Goal: Find specific page/section: Find specific page/section

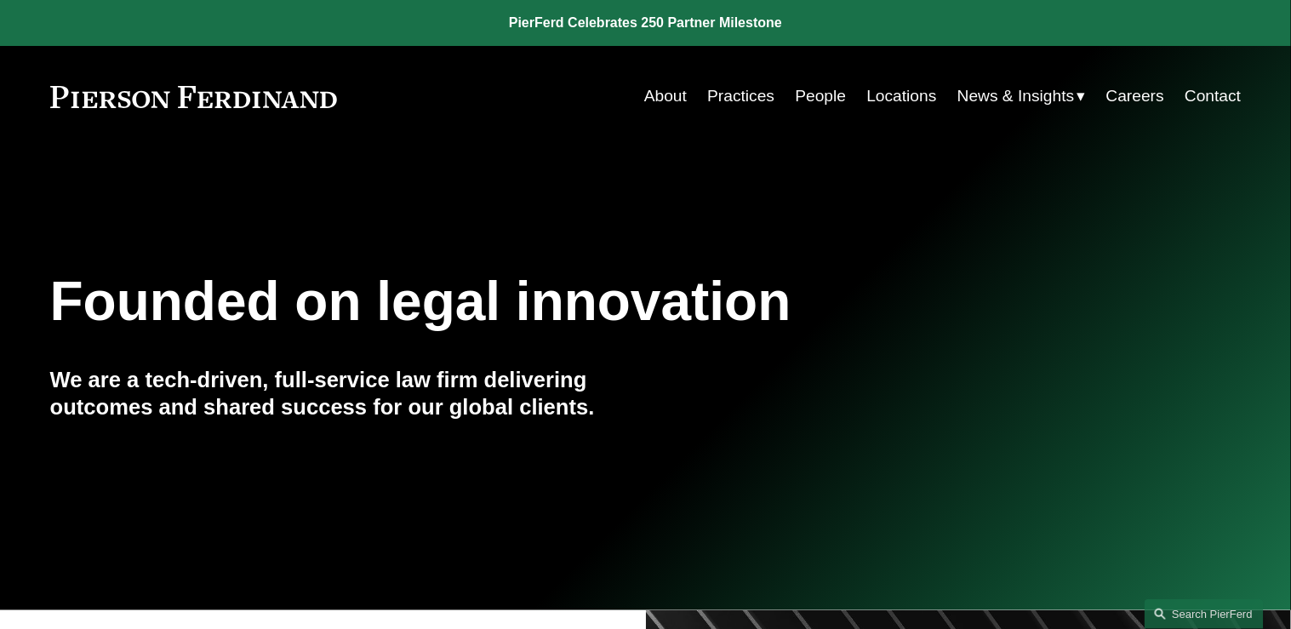
click at [825, 96] on link "People" at bounding box center [820, 96] width 51 height 32
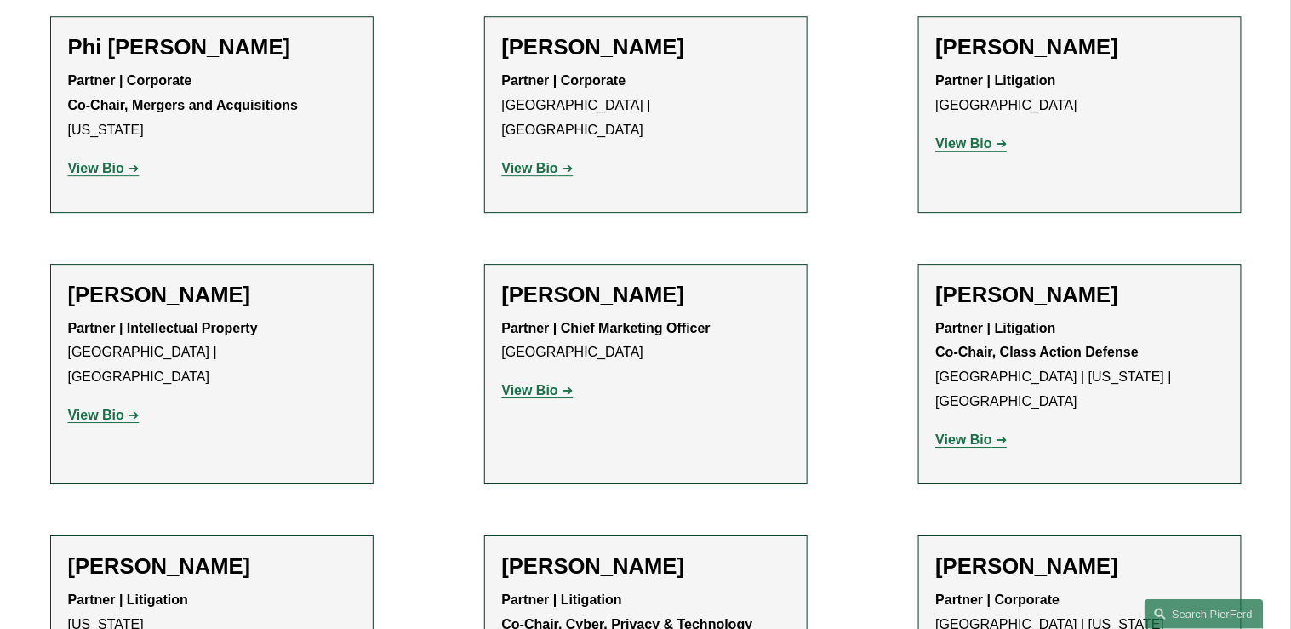
scroll to position [17195, 0]
